Goal: Use online tool/utility

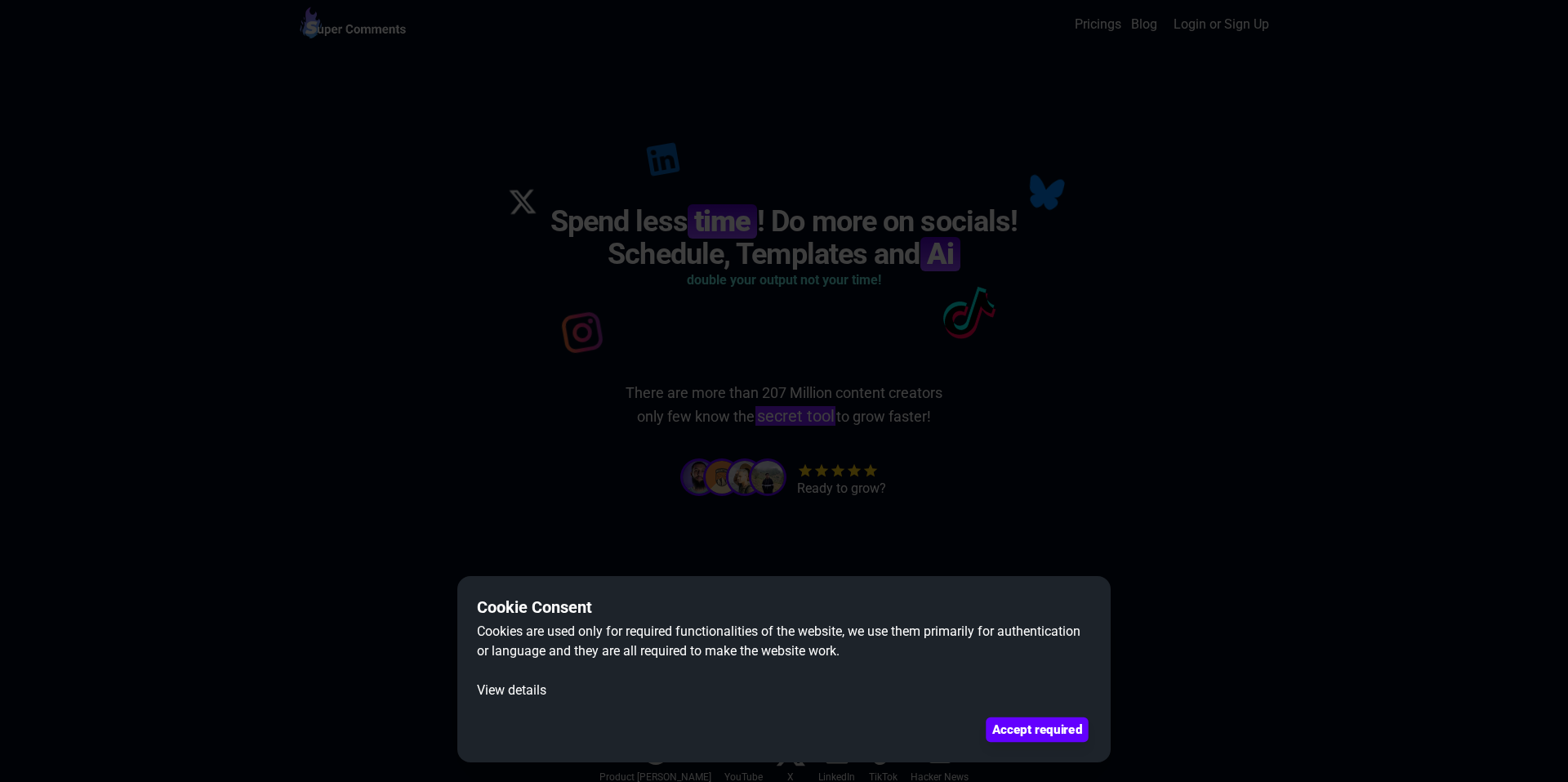
click at [1052, 735] on button "Accept required" at bounding box center [1036, 730] width 102 height 25
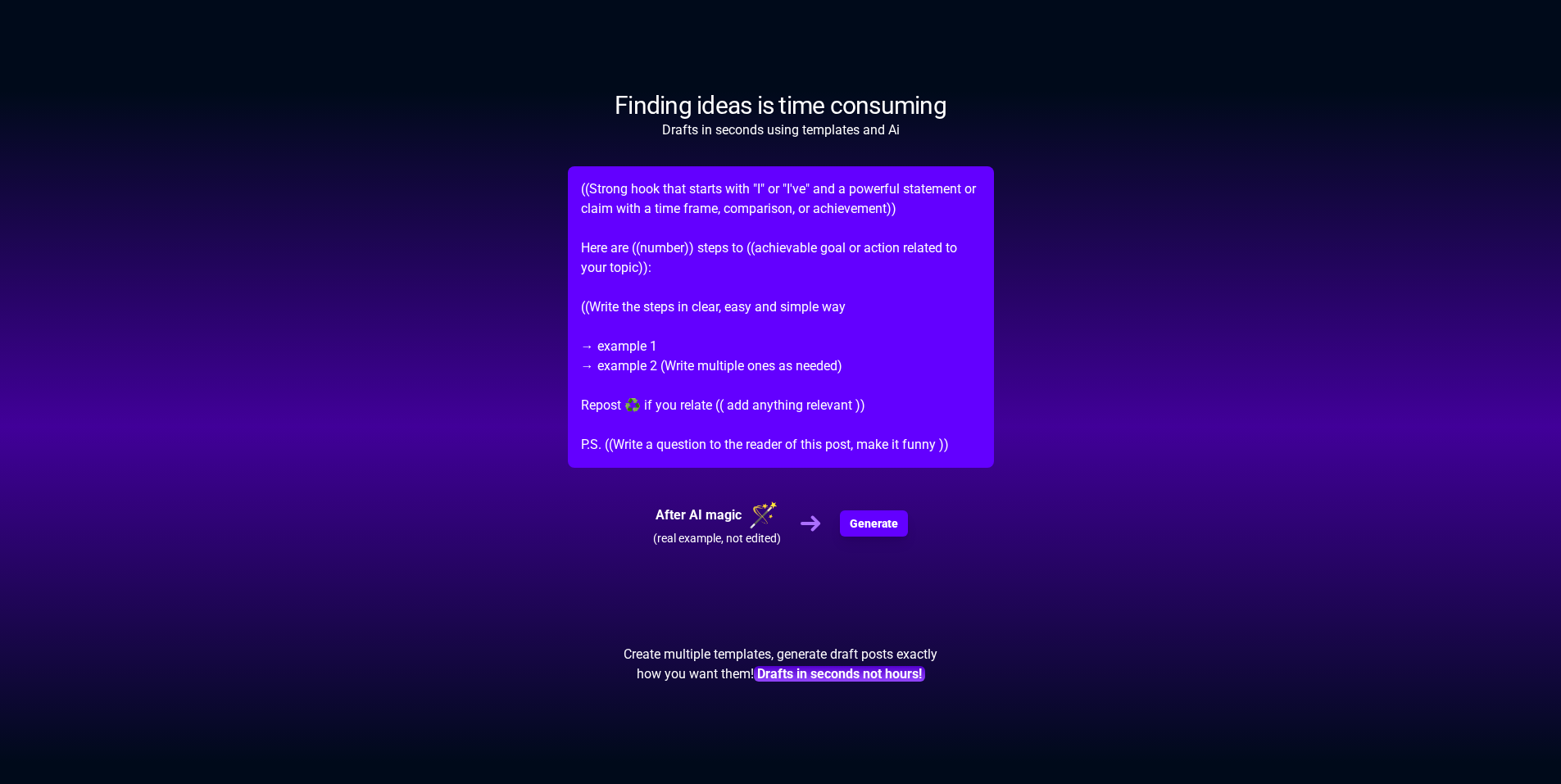
scroll to position [1146, 0]
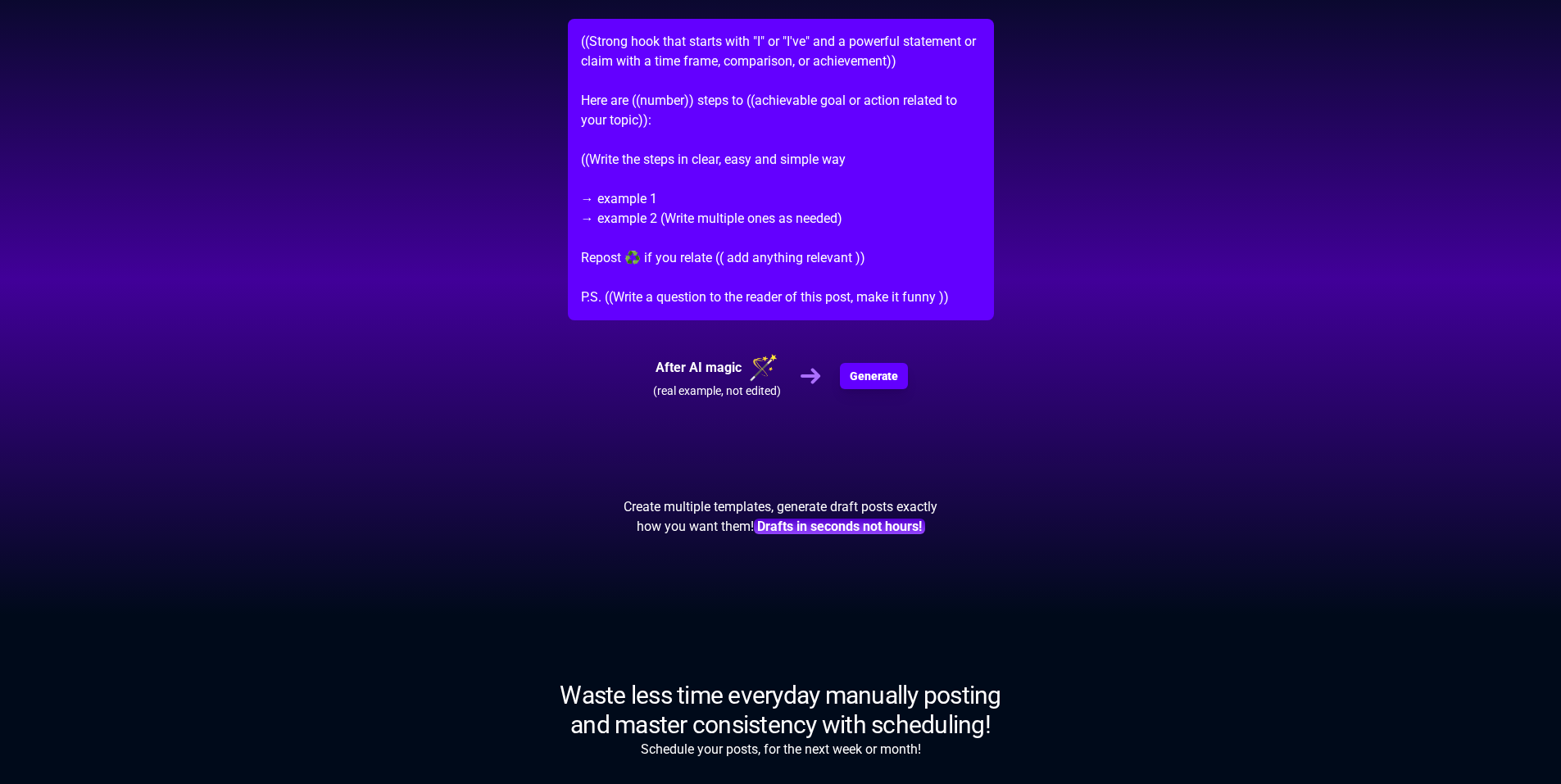
click at [820, 260] on p "((Strong hook that starts with "I" or "I've" and a powerful statement or claim …" at bounding box center [780, 170] width 426 height 302
drag, startPoint x: 820, startPoint y: 260, endPoint x: 814, endPoint y: 247, distance: 14.3
click at [814, 247] on p "((Strong hook that starts with "I" or "I've" and a powerful statement or claim …" at bounding box center [780, 170] width 426 height 302
click at [822, 260] on p "((Strong hook that starts with "I" or "I've" and a powerful statement or claim …" at bounding box center [780, 170] width 426 height 302
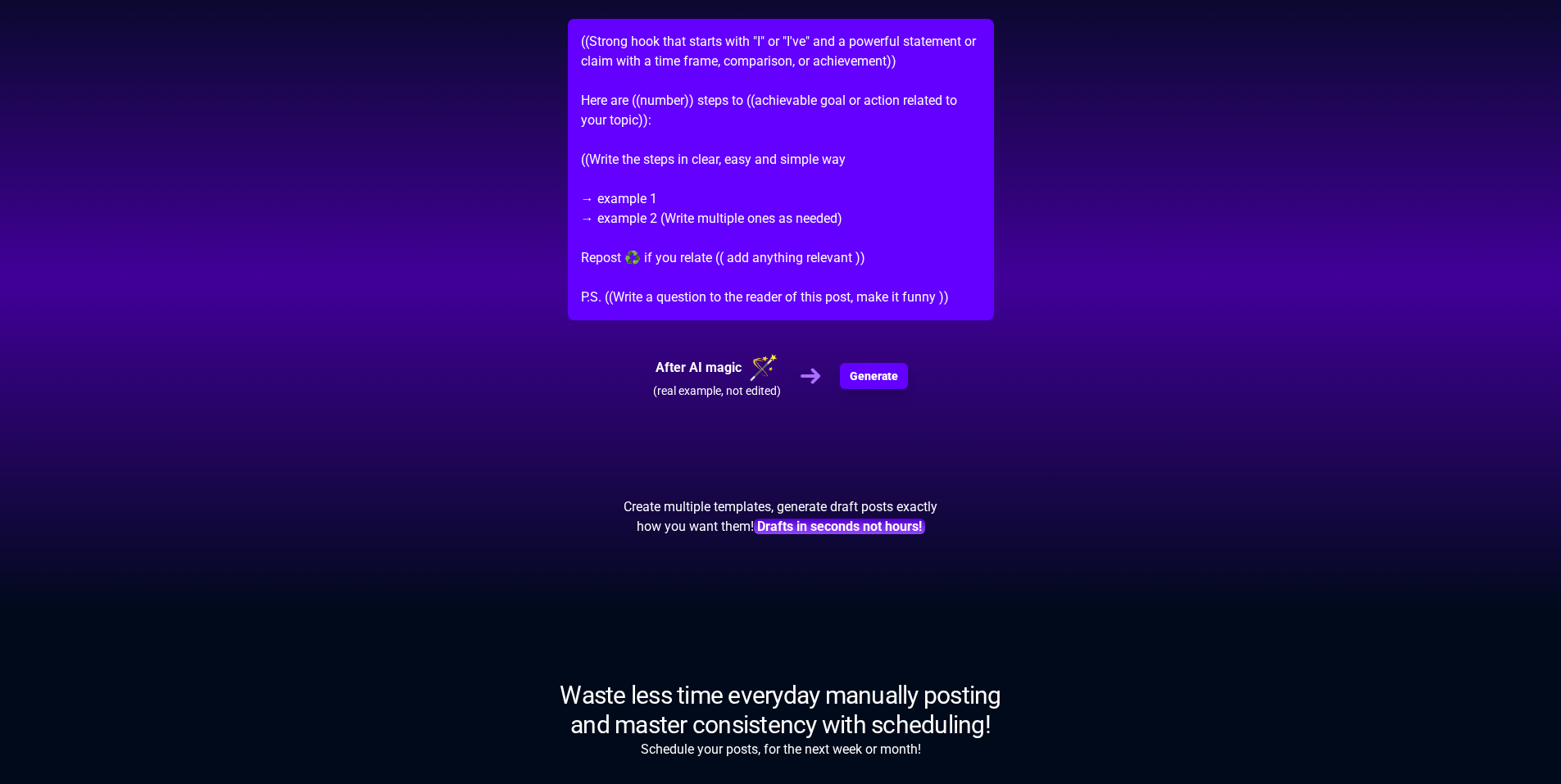
click at [846, 278] on p "((Strong hook that starts with "I" or "I've" and a powerful statement or claim …" at bounding box center [780, 170] width 426 height 302
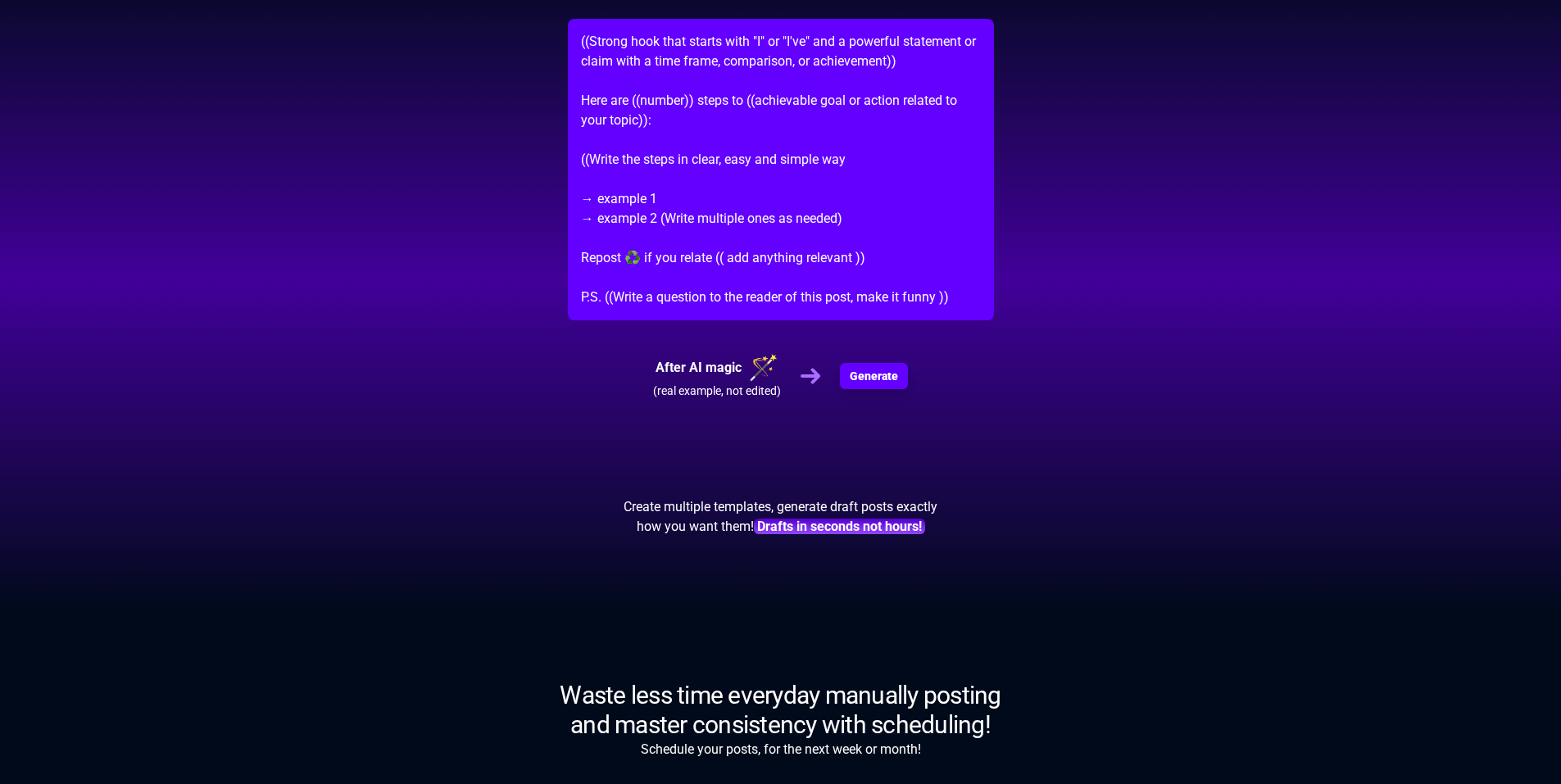
click at [846, 278] on p "((Strong hook that starts with "I" or "I've" and a powerful statement or claim …" at bounding box center [780, 170] width 426 height 302
click at [839, 278] on p "((Strong hook that starts with "I" or "I've" and a powerful statement or claim …" at bounding box center [780, 170] width 426 height 302
click at [892, 379] on span "Generate" at bounding box center [874, 376] width 46 height 17
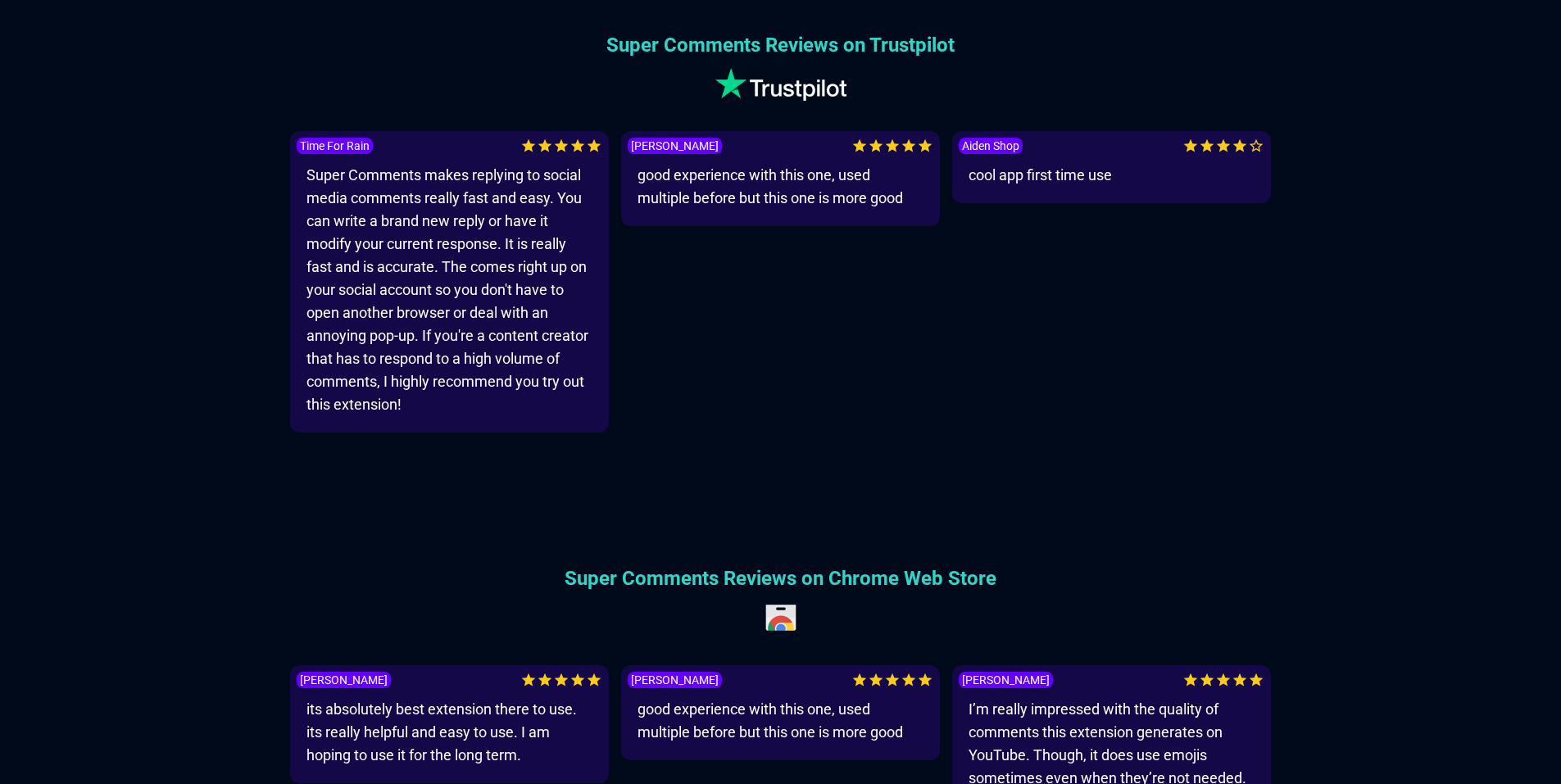
scroll to position [3849, 0]
